Goal: Obtain resource: Download file/media

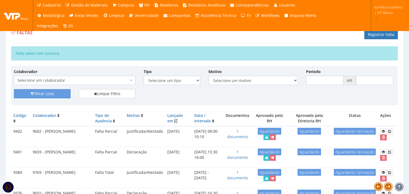
scroll to position [61, 0]
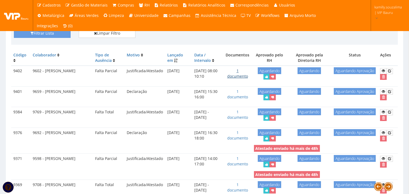
click at [238, 75] on link "1 documento" at bounding box center [237, 73] width 21 height 11
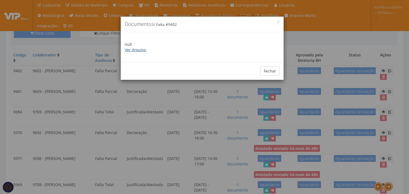
click at [133, 50] on link "Ver Arquivo" at bounding box center [135, 49] width 21 height 5
drag, startPoint x: 141, startPoint y: 12, endPoint x: 145, endPoint y: 4, distance: 8.5
click at [141, 12] on div "× Documentos / Falta # 9402 null Ver Arquivo Fechar" at bounding box center [204, 97] width 409 height 194
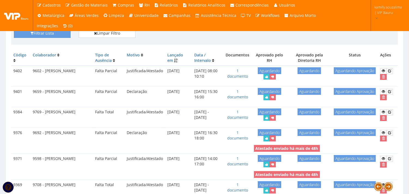
click at [145, 4] on span "RH" at bounding box center [147, 4] width 5 height 5
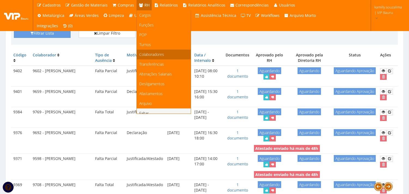
click at [152, 55] on span "Colaboradores" at bounding box center [152, 54] width 25 height 5
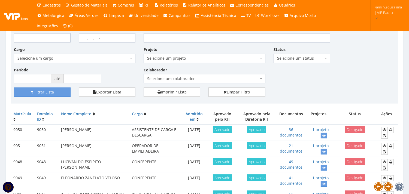
scroll to position [61, 0]
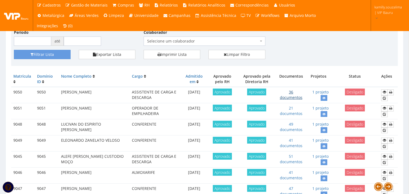
click at [295, 95] on link "36 documentos" at bounding box center [291, 94] width 23 height 11
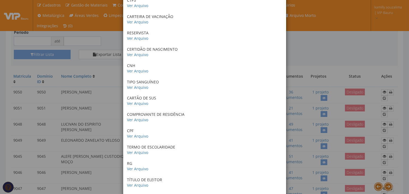
scroll to position [151, 0]
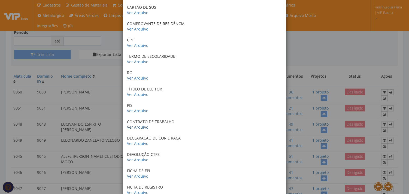
click at [136, 127] on link "Ver Arquivo" at bounding box center [137, 127] width 21 height 5
